Goal: Task Accomplishment & Management: Use online tool/utility

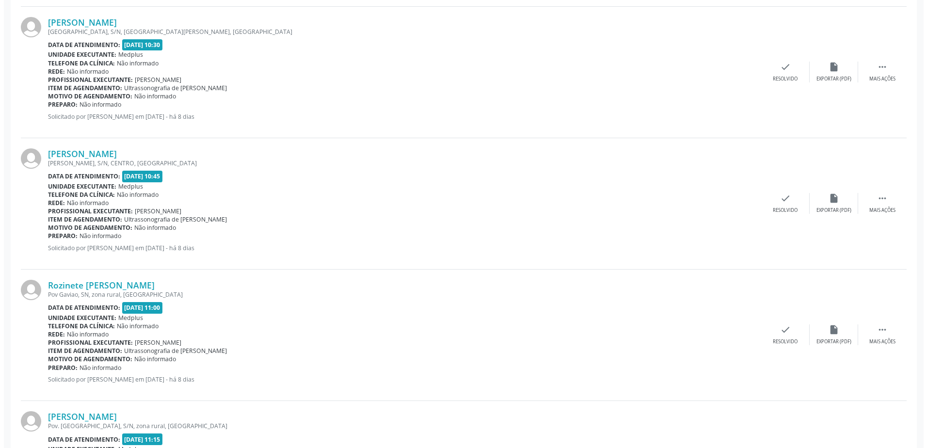
scroll to position [1696, 0]
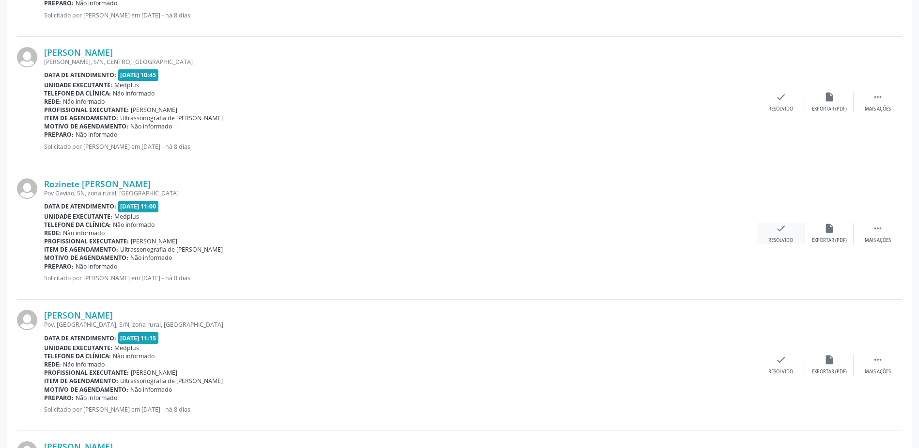
click at [786, 232] on div "check Resolvido" at bounding box center [781, 233] width 48 height 21
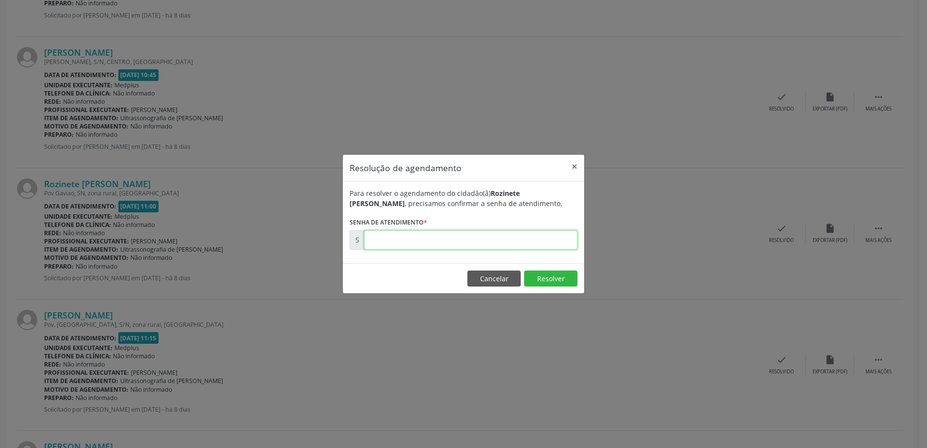
click at [382, 239] on input "text" at bounding box center [470, 239] width 213 height 19
type input "00181106"
click at [542, 279] on button "Resolver" at bounding box center [550, 278] width 53 height 16
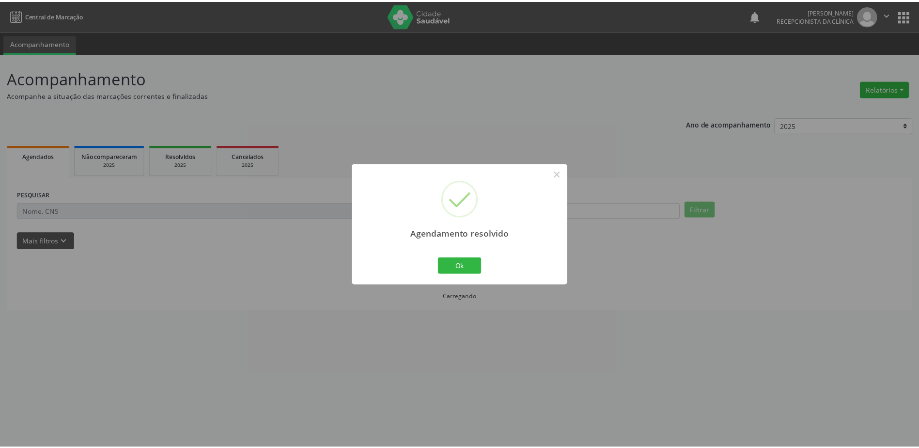
scroll to position [0, 0]
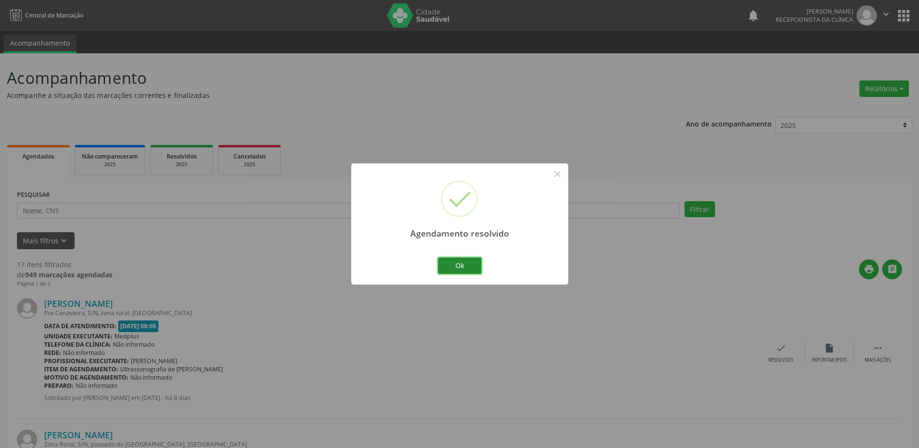
click at [459, 268] on button "Ok" at bounding box center [460, 265] width 44 height 16
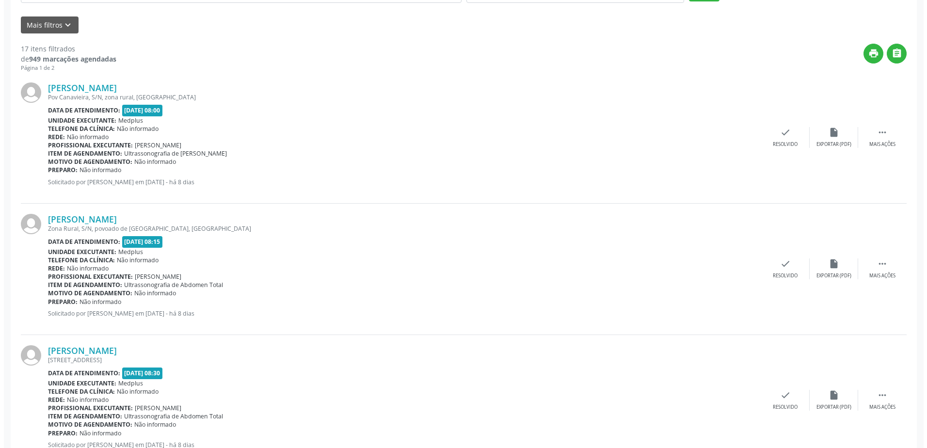
scroll to position [242, 0]
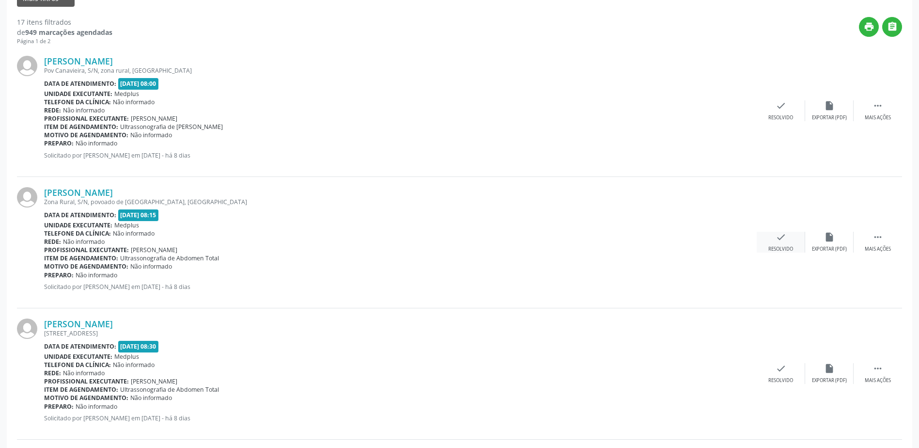
click at [788, 244] on div "check Resolvido" at bounding box center [781, 242] width 48 height 21
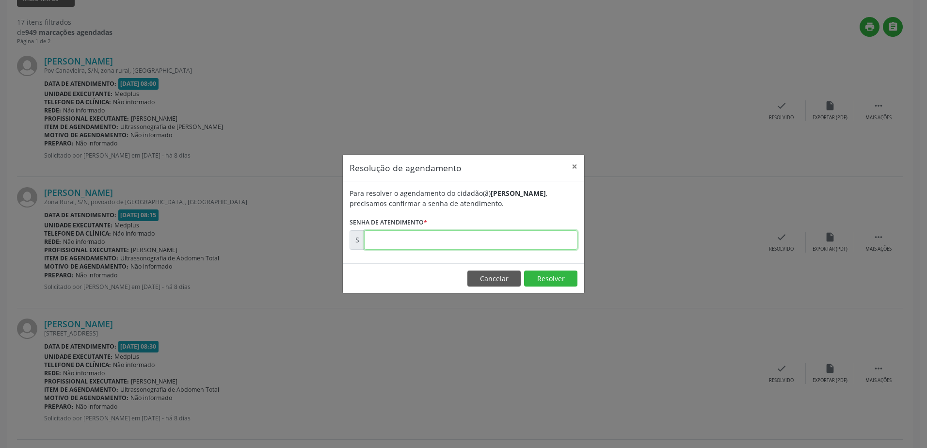
click at [382, 237] on input "text" at bounding box center [470, 239] width 213 height 19
type input "00181064"
click at [539, 283] on button "Resolver" at bounding box center [550, 278] width 53 height 16
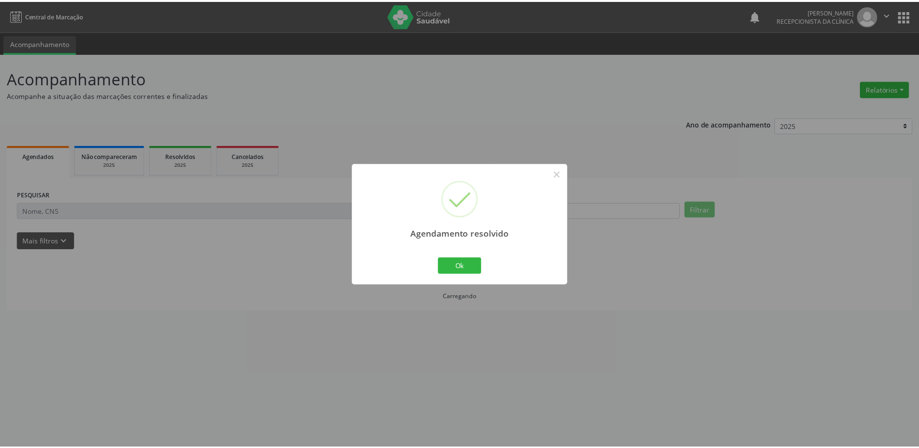
scroll to position [0, 0]
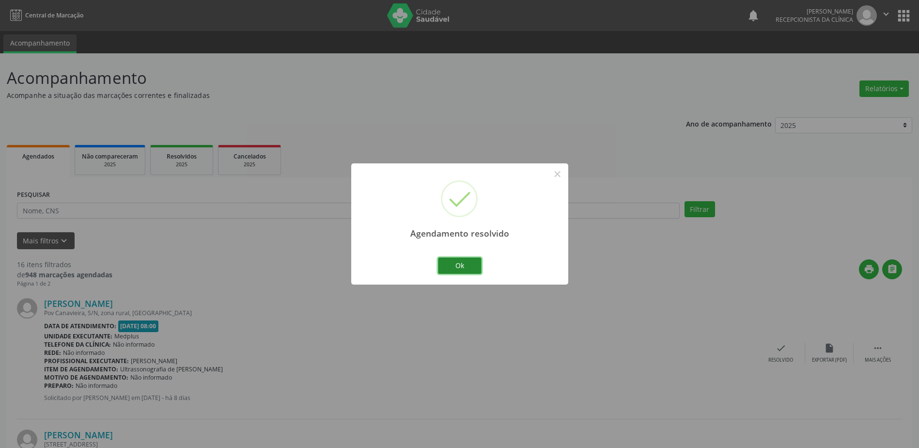
click at [463, 266] on button "Ok" at bounding box center [460, 265] width 44 height 16
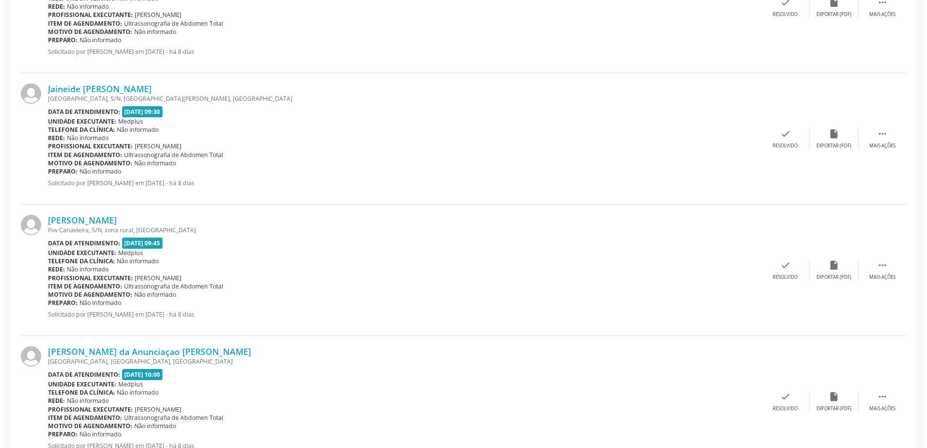
scroll to position [872, 0]
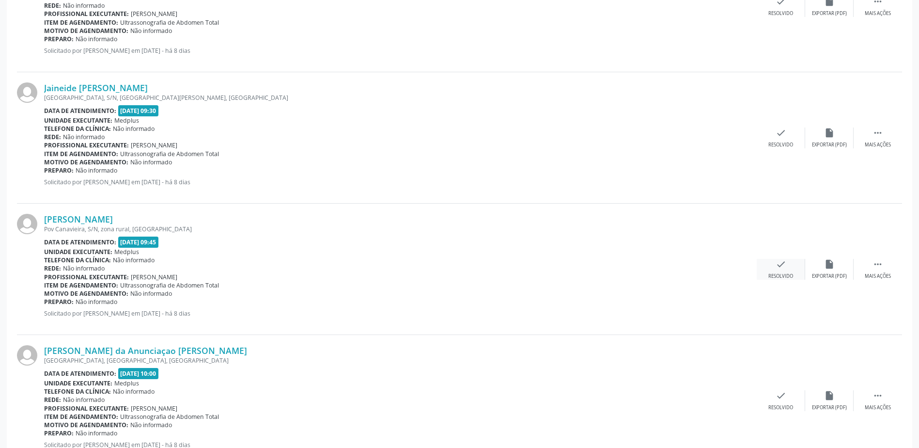
click at [782, 269] on icon "check" at bounding box center [781, 264] width 11 height 11
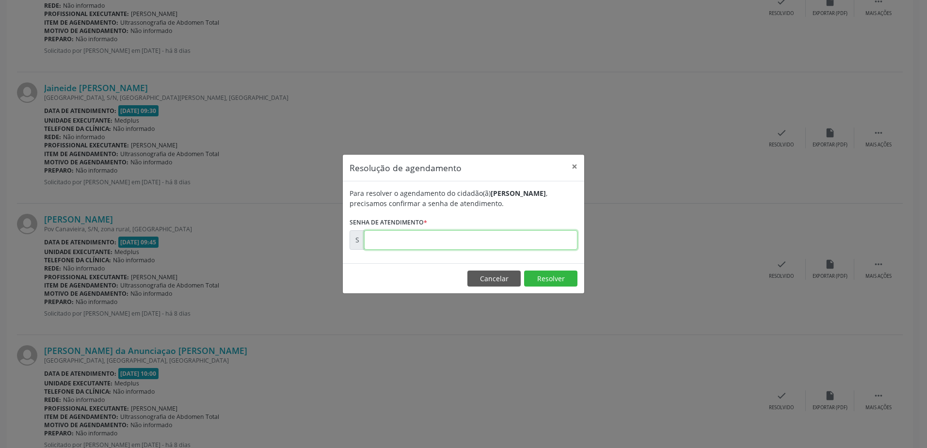
click at [385, 242] on input "text" at bounding box center [470, 239] width 213 height 19
type input "00181086"
click at [550, 280] on button "Resolver" at bounding box center [550, 278] width 53 height 16
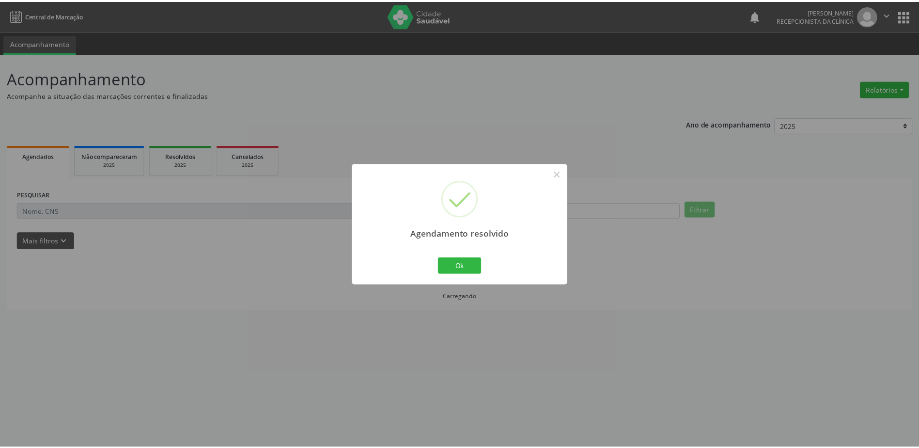
scroll to position [0, 0]
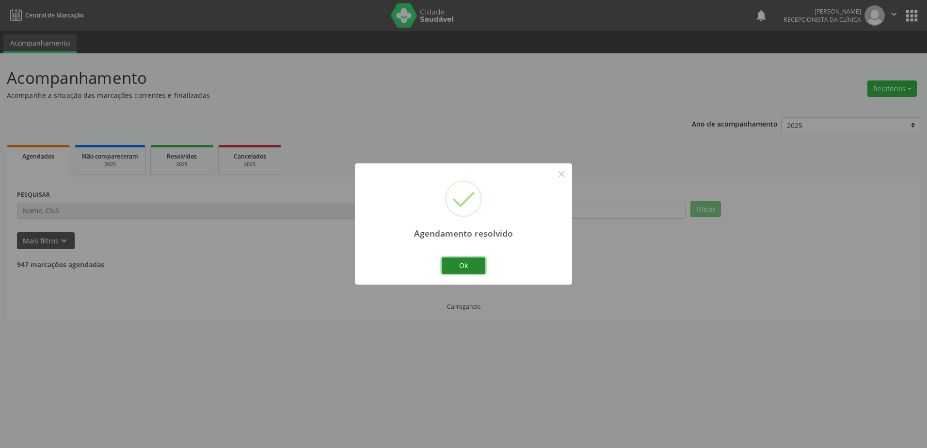
click at [464, 268] on button "Ok" at bounding box center [464, 265] width 44 height 16
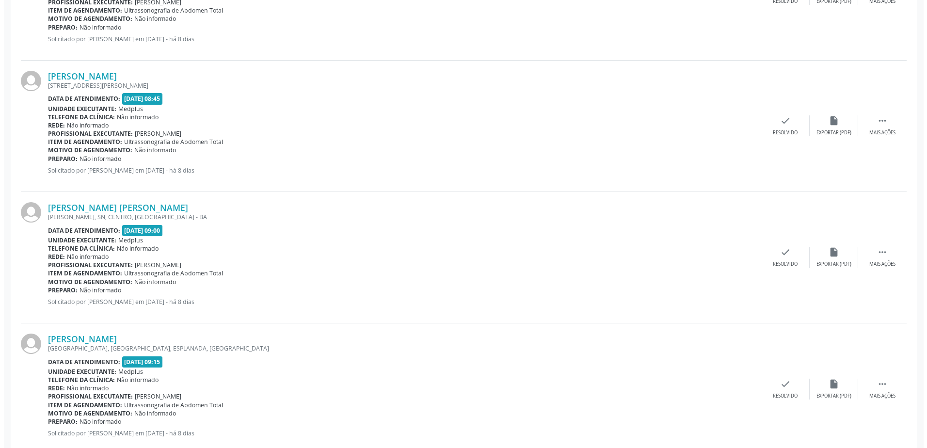
scroll to position [470, 0]
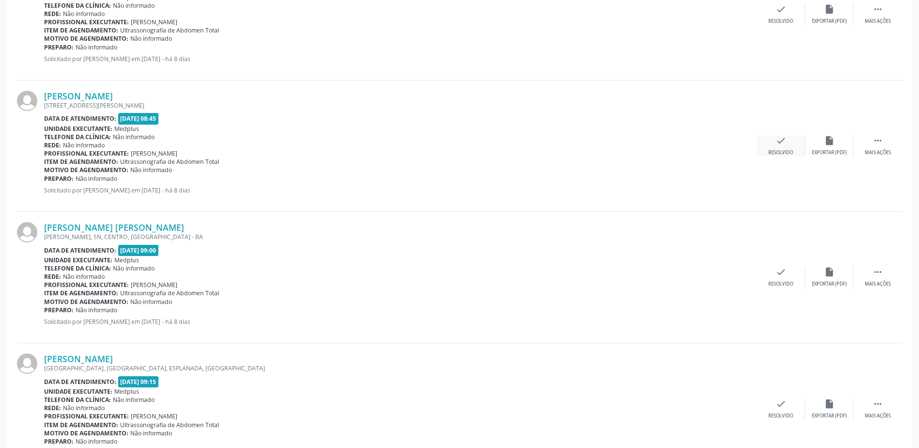
click at [781, 146] on icon "check" at bounding box center [781, 140] width 11 height 11
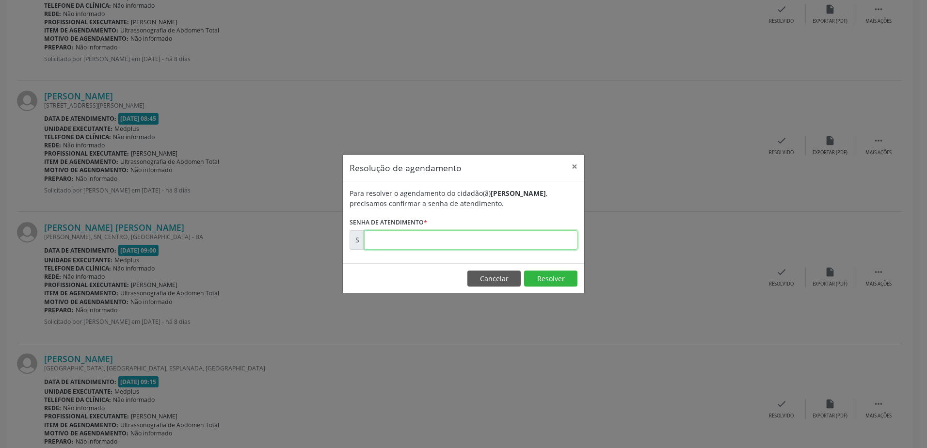
click at [392, 237] on input "text" at bounding box center [470, 239] width 213 height 19
type input "00181072"
click at [556, 276] on button "Resolver" at bounding box center [550, 278] width 53 height 16
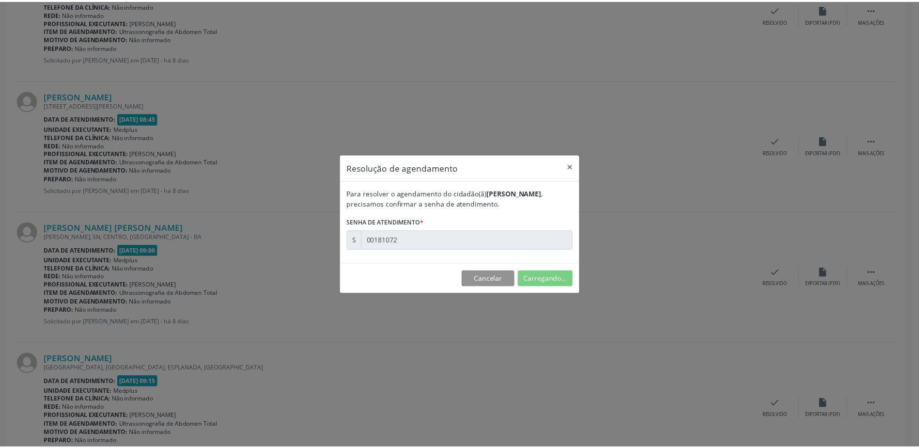
scroll to position [0, 0]
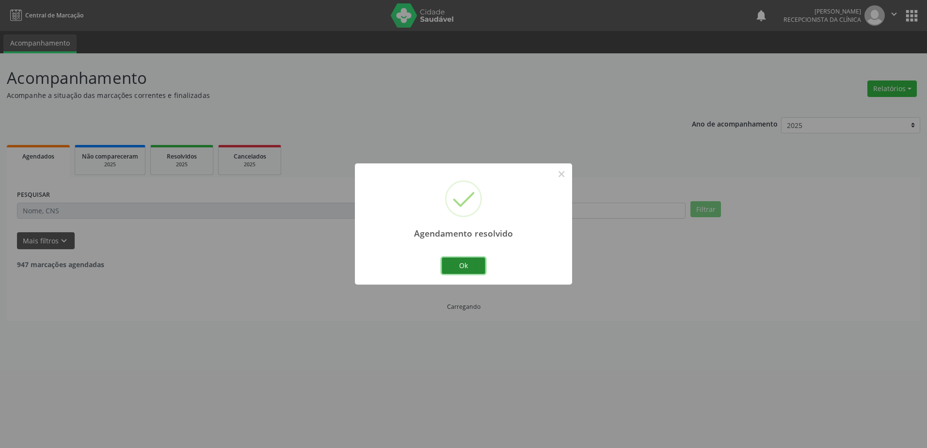
click at [465, 267] on button "Ok" at bounding box center [464, 265] width 44 height 16
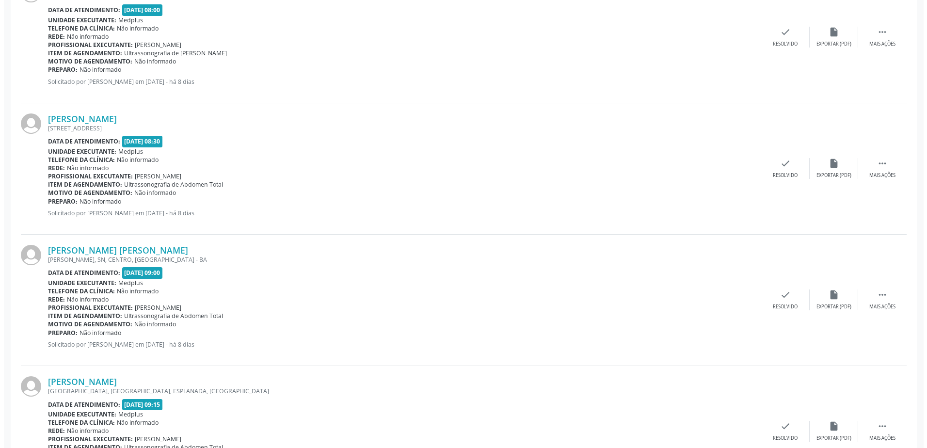
scroll to position [339, 0]
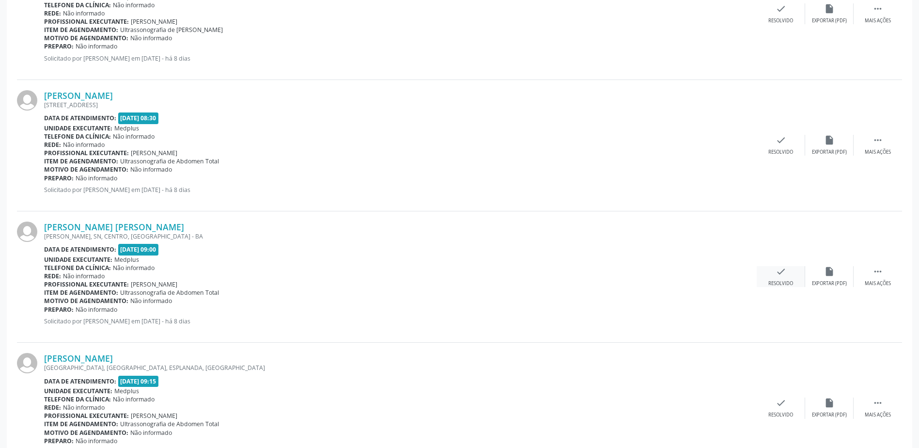
click at [783, 276] on icon "check" at bounding box center [781, 271] width 11 height 11
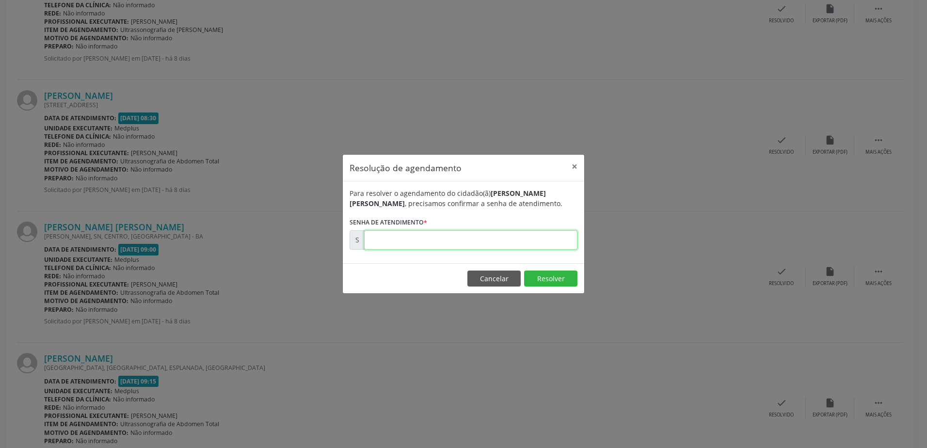
click at [378, 242] on input "text" at bounding box center [470, 239] width 213 height 19
type input "00181075"
click at [563, 276] on button "Resolver" at bounding box center [550, 278] width 53 height 16
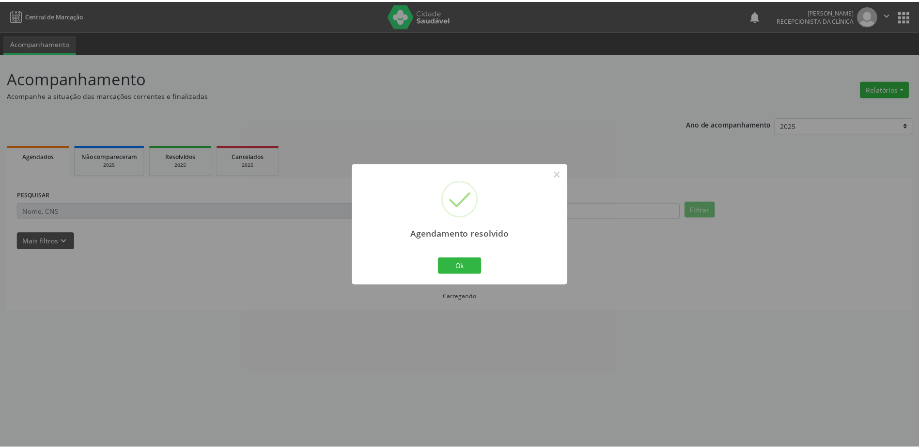
scroll to position [0, 0]
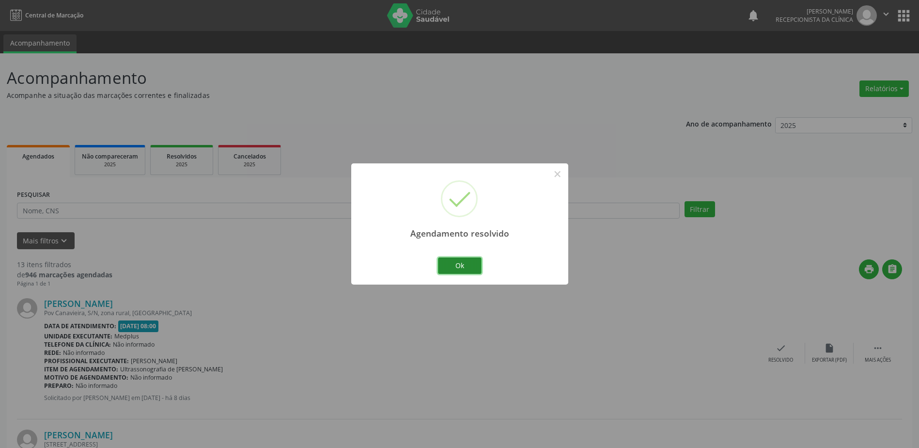
click at [478, 267] on button "Ok" at bounding box center [460, 265] width 44 height 16
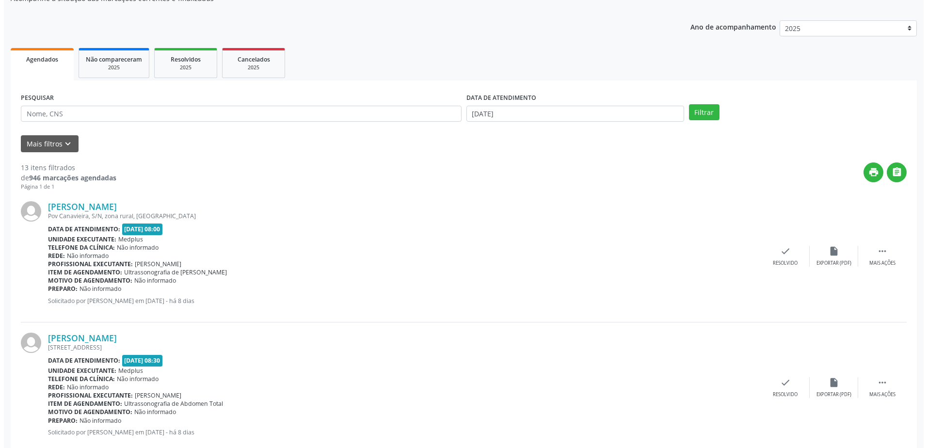
scroll to position [145, 0]
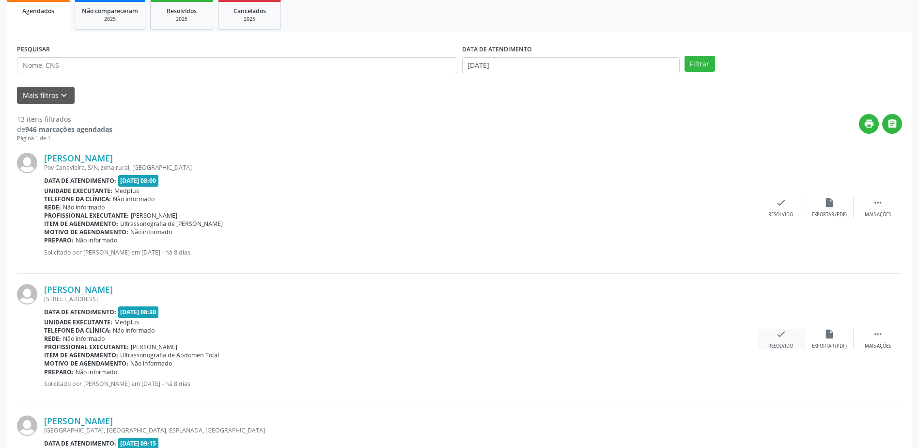
click at [793, 342] on div "check Resolvido" at bounding box center [781, 339] width 48 height 21
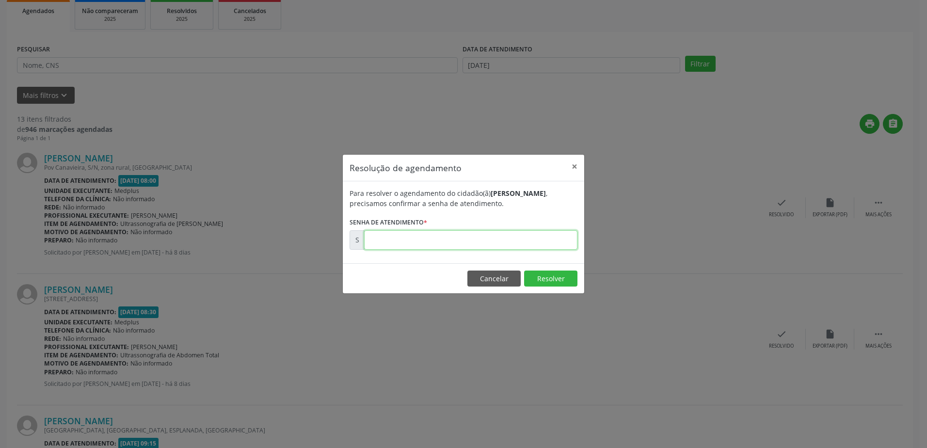
click at [406, 239] on input "text" at bounding box center [470, 239] width 213 height 19
type input "00181068"
click at [563, 275] on button "Resolver" at bounding box center [550, 278] width 53 height 16
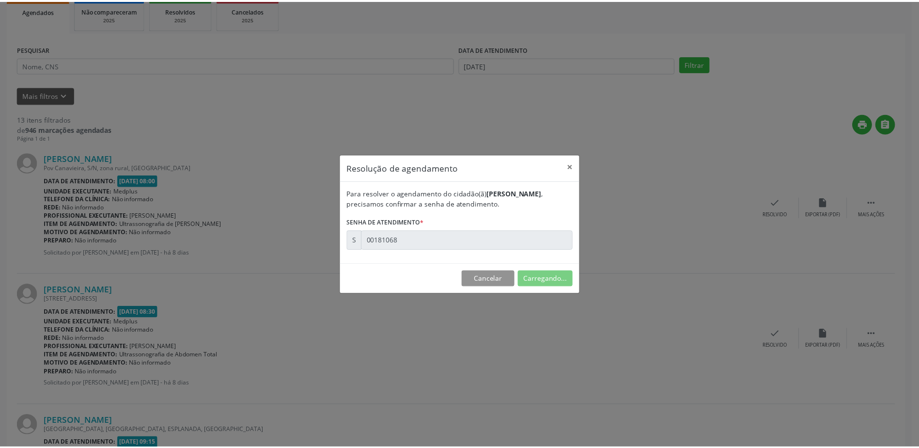
scroll to position [0, 0]
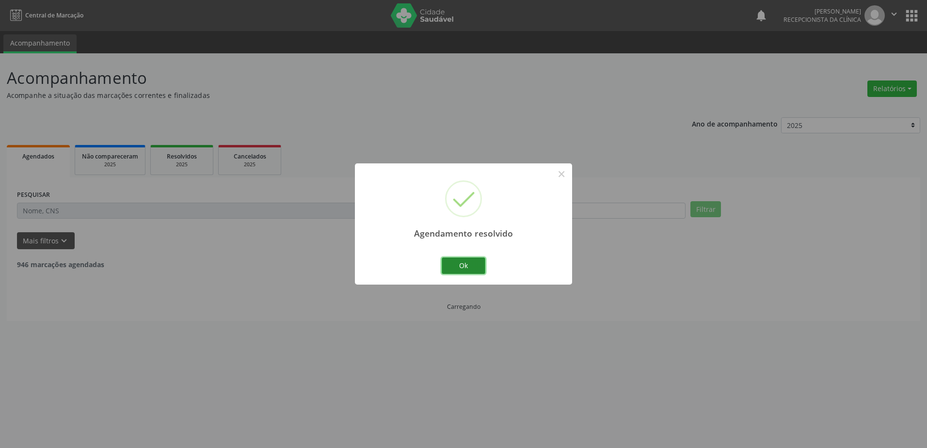
click at [463, 262] on button "Ok" at bounding box center [464, 265] width 44 height 16
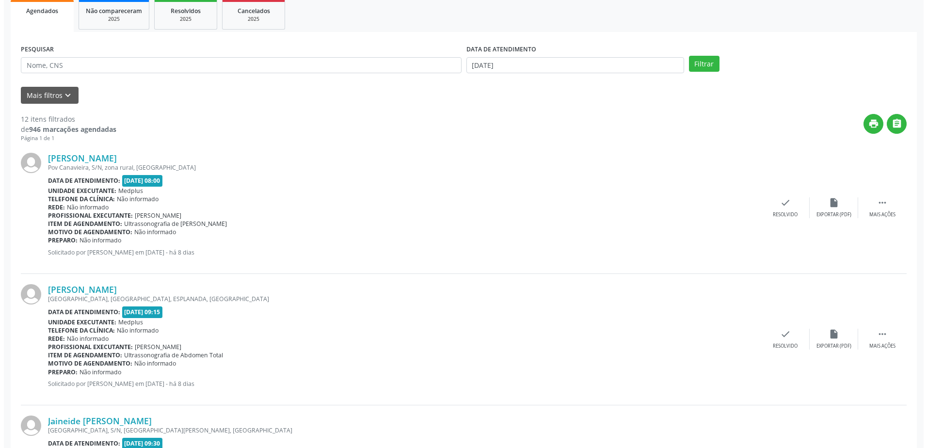
scroll to position [291, 0]
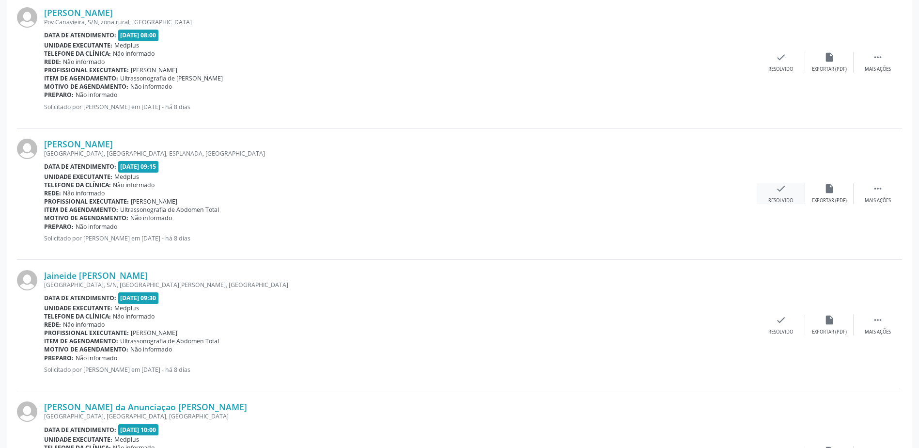
click at [790, 191] on div "check Resolvido" at bounding box center [781, 193] width 48 height 21
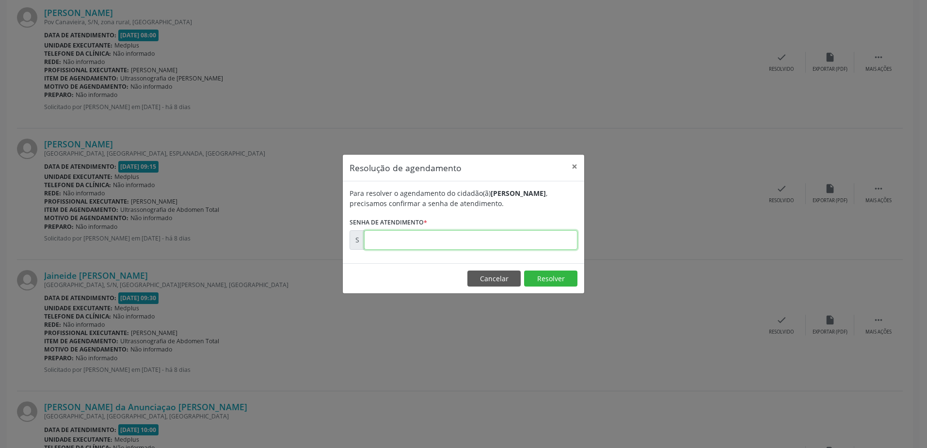
click at [373, 240] on input "text" at bounding box center [470, 239] width 213 height 19
type input "00181080"
click at [562, 275] on button "Resolver" at bounding box center [550, 278] width 53 height 16
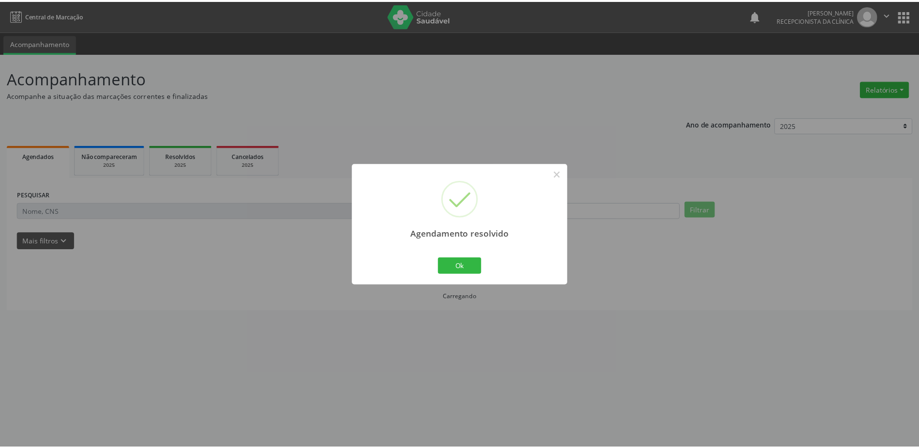
scroll to position [0, 0]
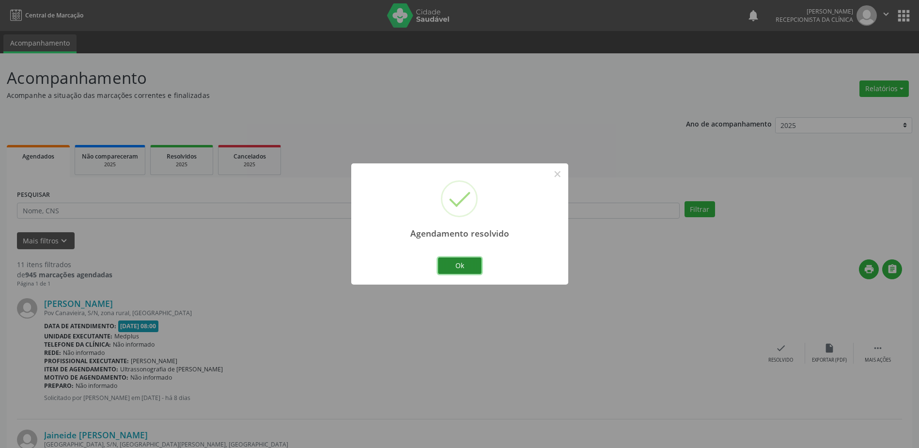
click at [466, 265] on button "Ok" at bounding box center [460, 265] width 44 height 16
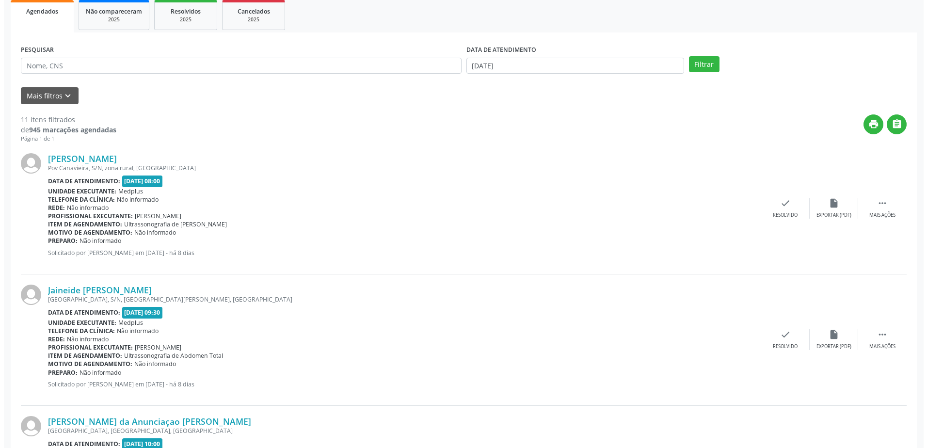
scroll to position [145, 0]
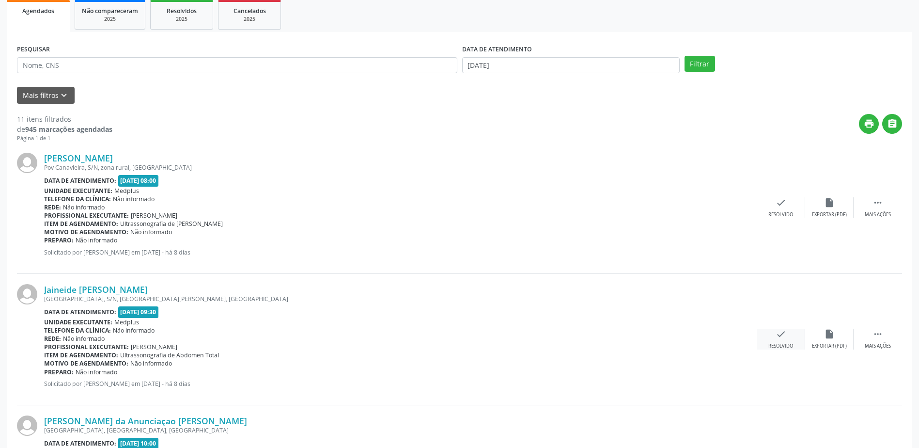
click at [783, 338] on icon "check" at bounding box center [781, 334] width 11 height 11
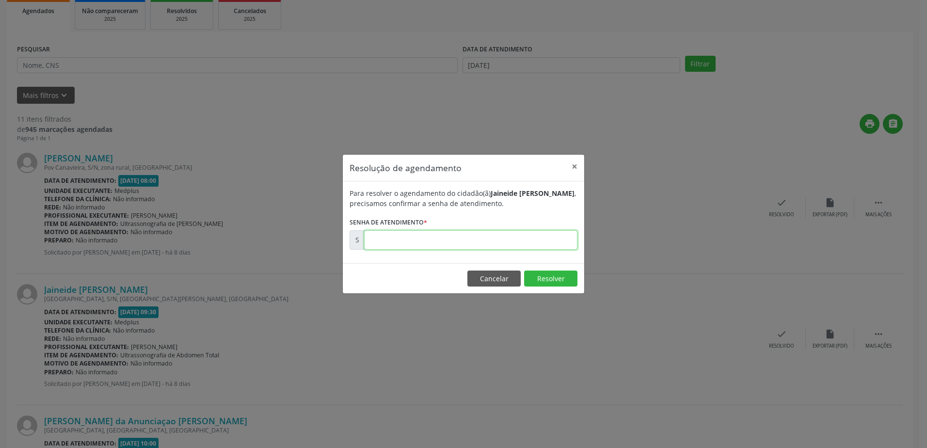
click at [388, 240] on input "text" at bounding box center [470, 239] width 213 height 19
type input "00181083"
click at [563, 278] on button "Resolver" at bounding box center [550, 278] width 53 height 16
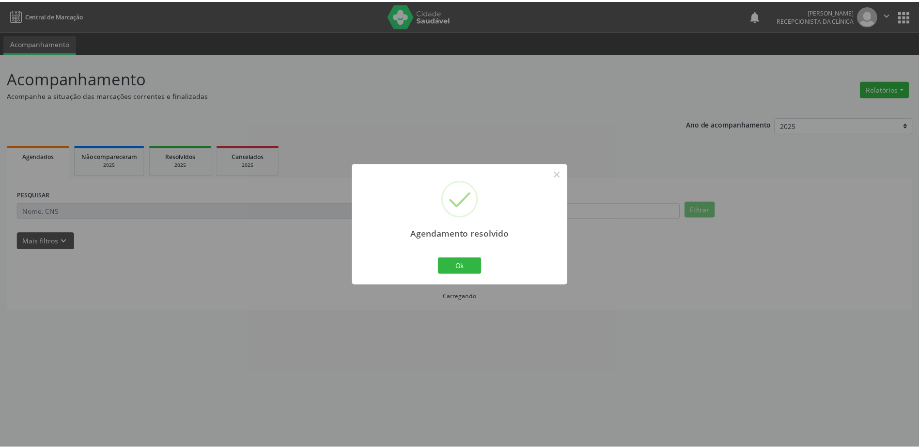
scroll to position [0, 0]
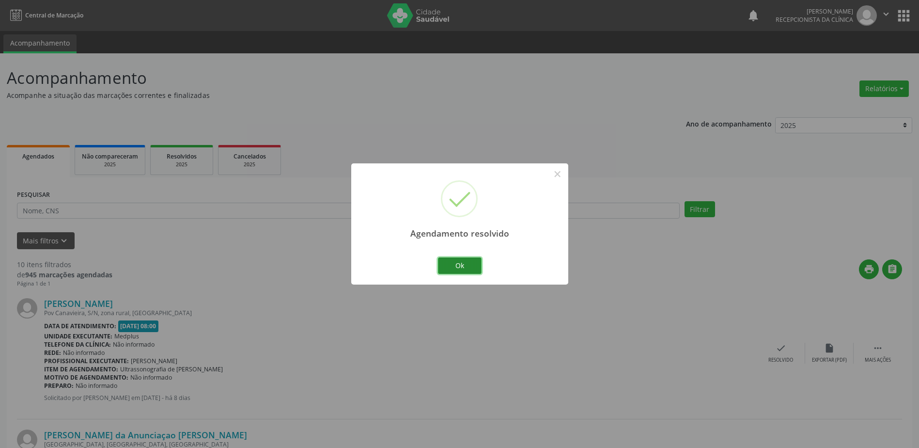
click at [471, 265] on button "Ok" at bounding box center [460, 265] width 44 height 16
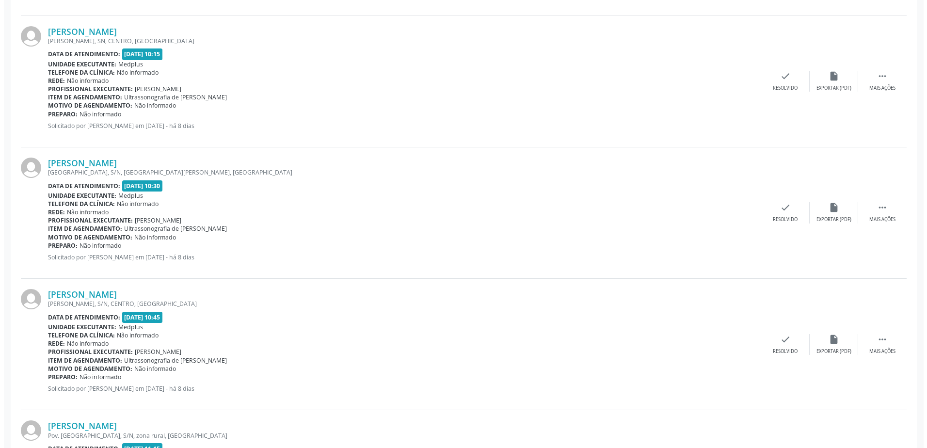
scroll to position [589, 0]
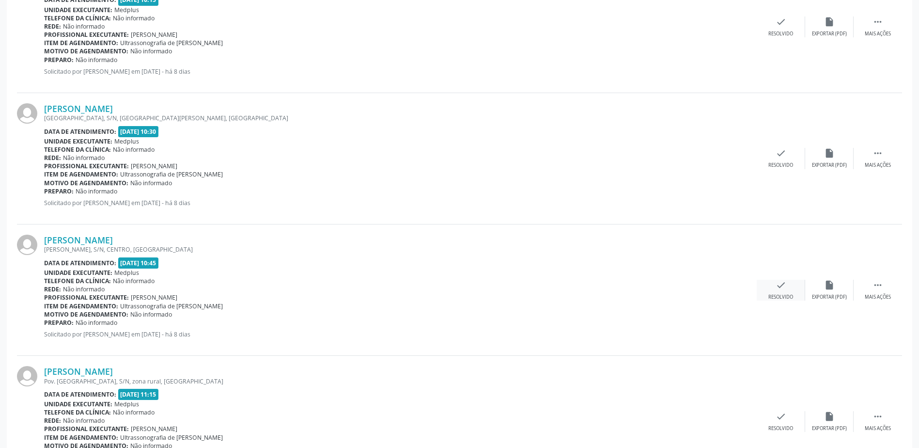
click at [783, 291] on div "check Resolvido" at bounding box center [781, 290] width 48 height 21
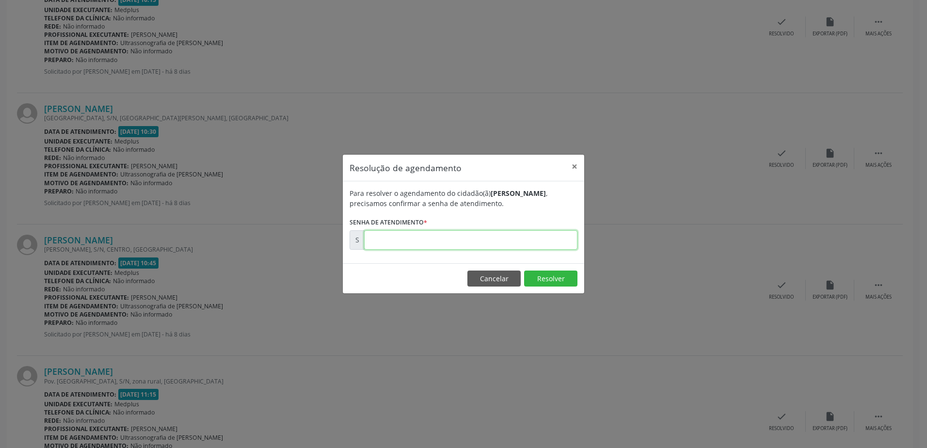
click at [380, 241] on input "text" at bounding box center [470, 239] width 213 height 19
type input "00181103"
click at [560, 278] on button "Resolver" at bounding box center [550, 278] width 53 height 16
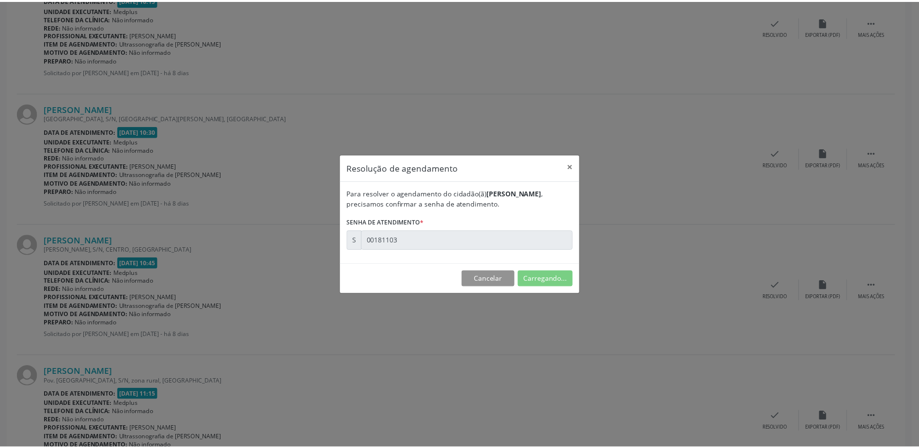
scroll to position [0, 0]
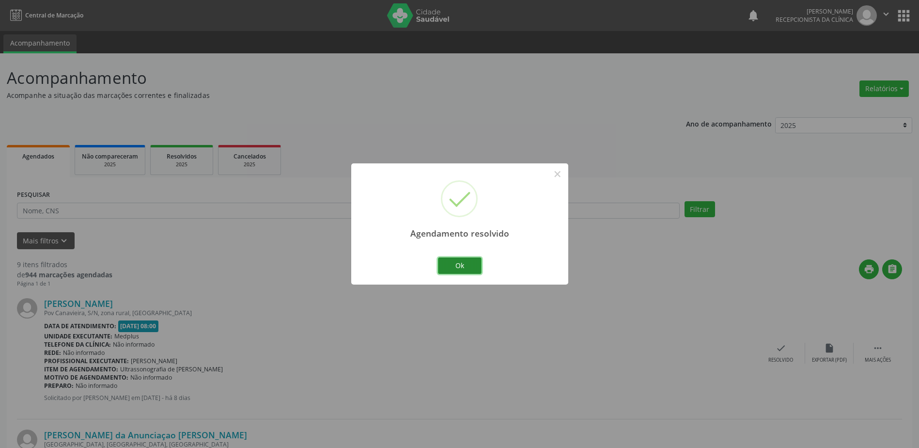
click at [459, 265] on button "Ok" at bounding box center [460, 265] width 44 height 16
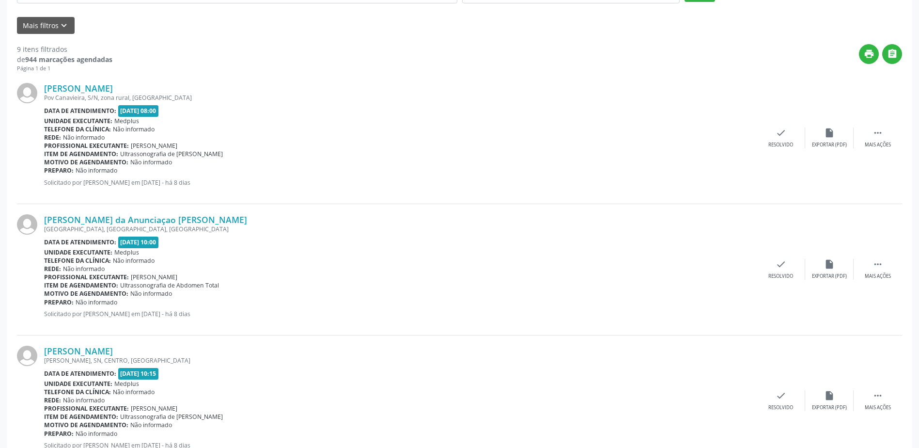
scroll to position [167, 0]
